Goal: Information Seeking & Learning: Learn about a topic

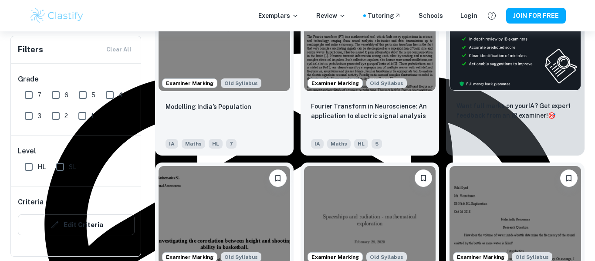
scroll to position [285, 0]
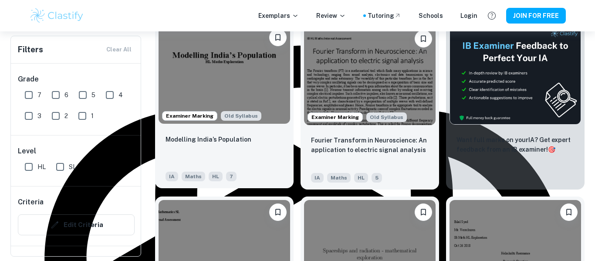
click at [175, 91] on img at bounding box center [225, 74] width 132 height 98
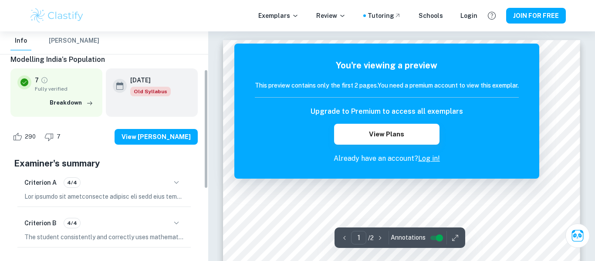
scroll to position [74, 0]
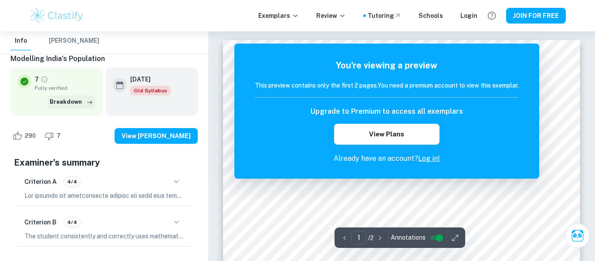
click at [73, 101] on button "Breakdown" at bounding box center [71, 101] width 48 height 13
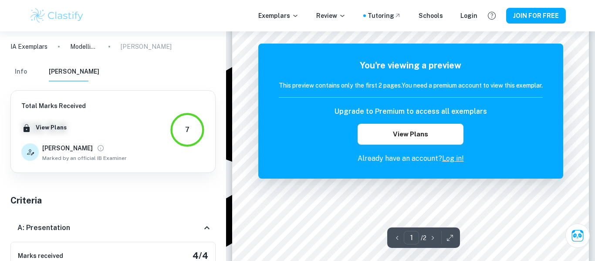
scroll to position [254, 0]
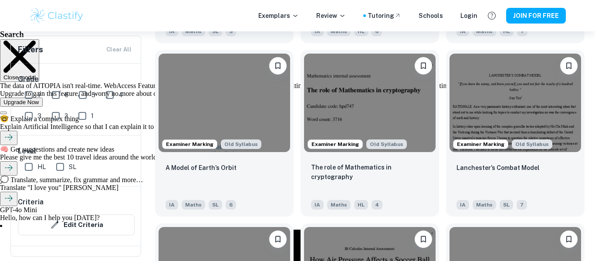
scroll to position [952, 0]
